Goal: Complete application form

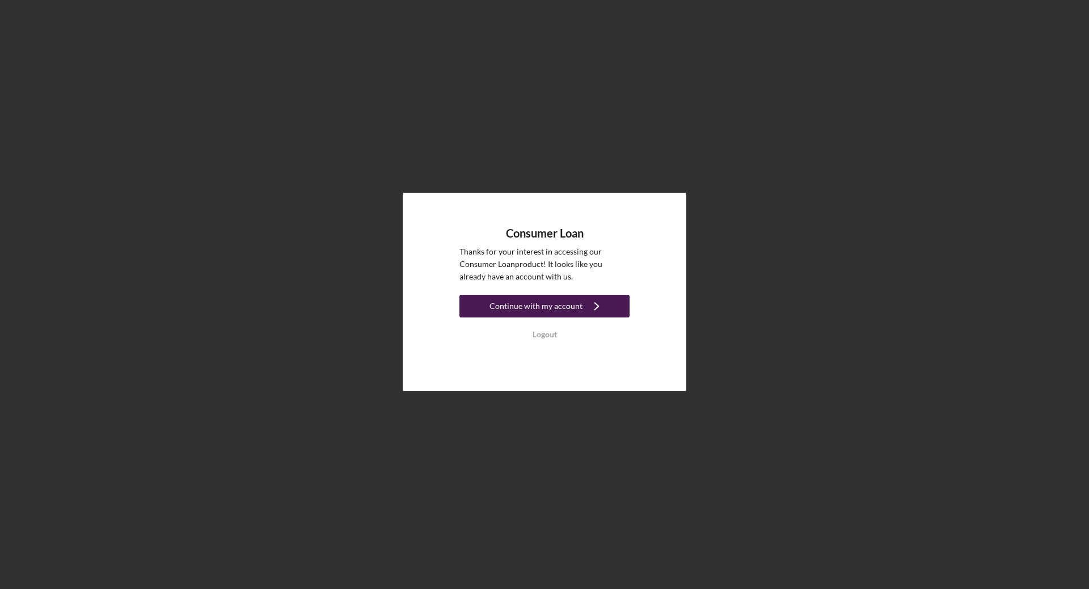
click at [548, 305] on div "Continue with my account" at bounding box center [536, 306] width 93 height 23
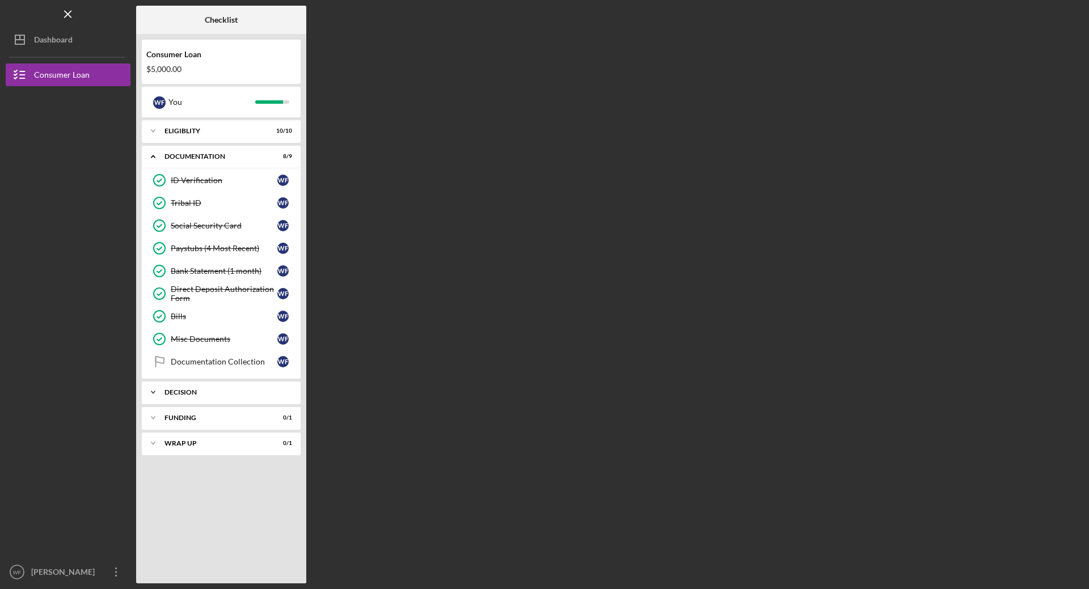
click at [153, 395] on icon "Icon/Expander" at bounding box center [153, 392] width 23 height 23
click at [242, 366] on div "Documentation Collection" at bounding box center [224, 361] width 107 height 9
